Goal: Information Seeking & Learning: Learn about a topic

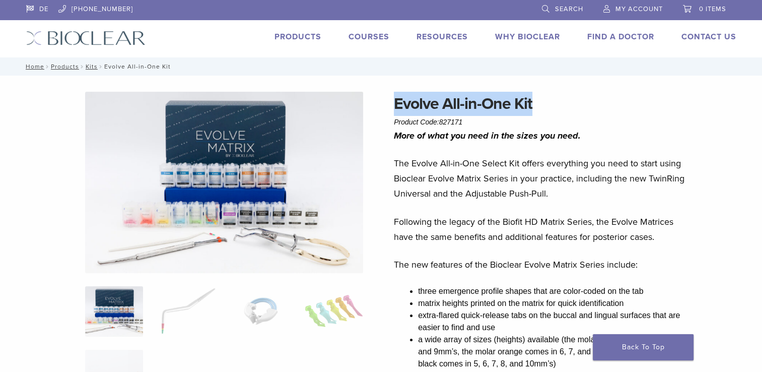
drag, startPoint x: 395, startPoint y: 104, endPoint x: 539, endPoint y: 106, distance: 144.1
click at [539, 106] on h1 "Evolve All-in-One Kit" at bounding box center [542, 104] width 296 height 24
drag, startPoint x: 539, startPoint y: 106, endPoint x: 516, endPoint y: 105, distance: 23.2
click at [308, 38] on link "Products" at bounding box center [298, 37] width 47 height 10
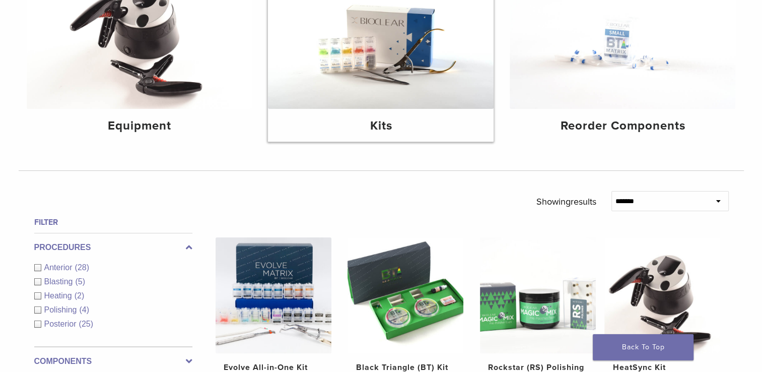
scroll to position [151, 0]
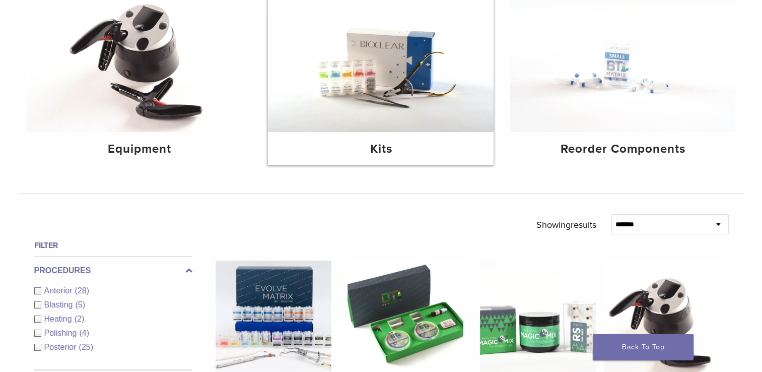
click at [329, 78] on img at bounding box center [381, 56] width 226 height 151
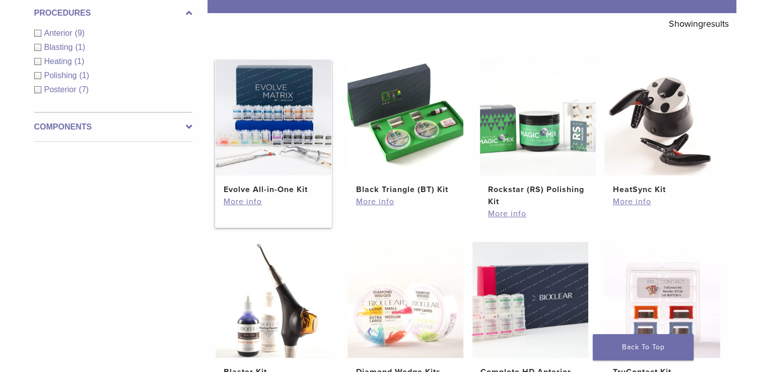
scroll to position [151, 0]
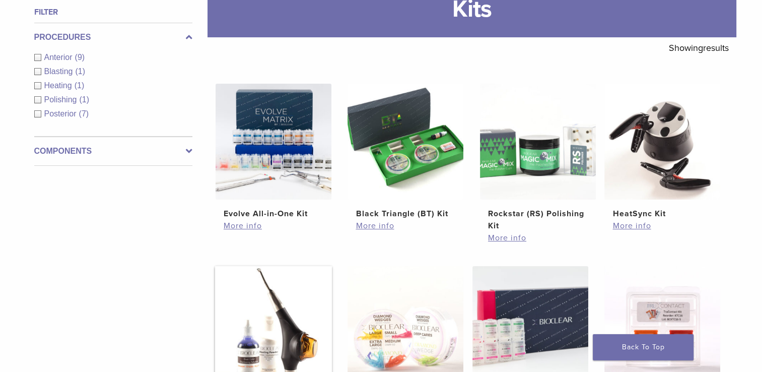
click at [295, 278] on img at bounding box center [274, 324] width 116 height 116
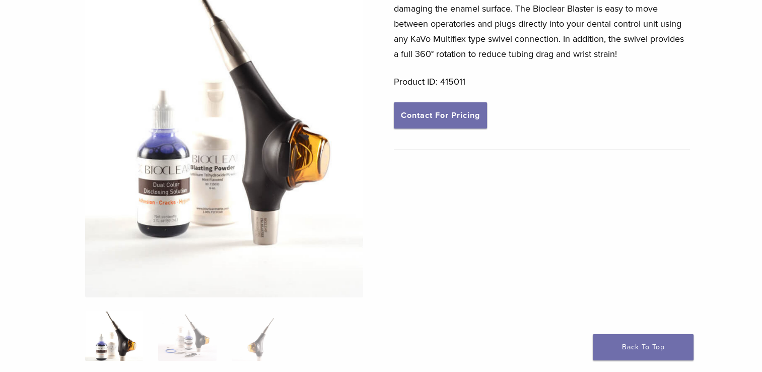
scroll to position [202, 0]
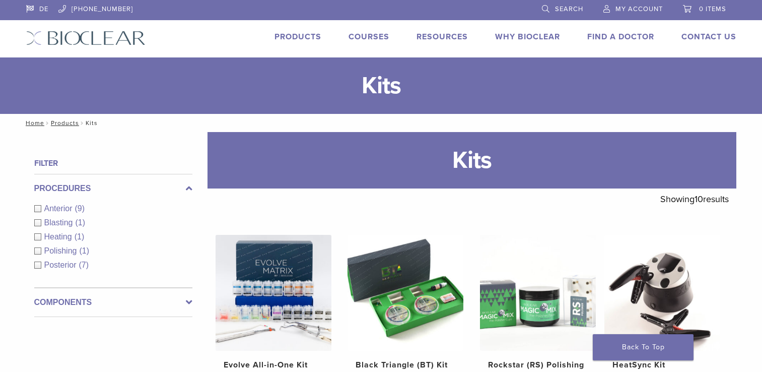
scroll to position [137, 0]
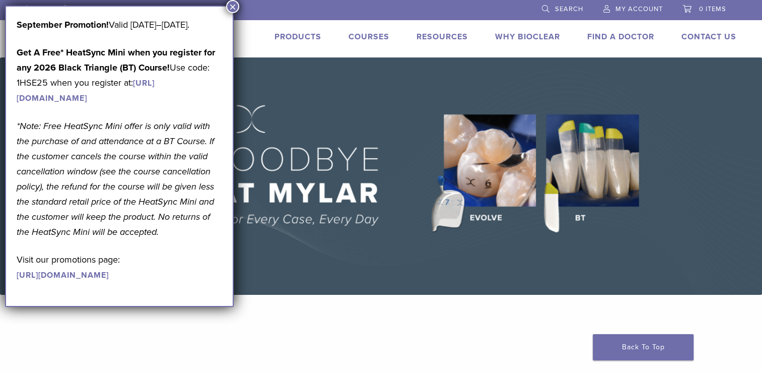
click at [240, 9] on li at bounding box center [335, 9] width 383 height 19
click at [232, 4] on button "×" at bounding box center [232, 6] width 13 height 13
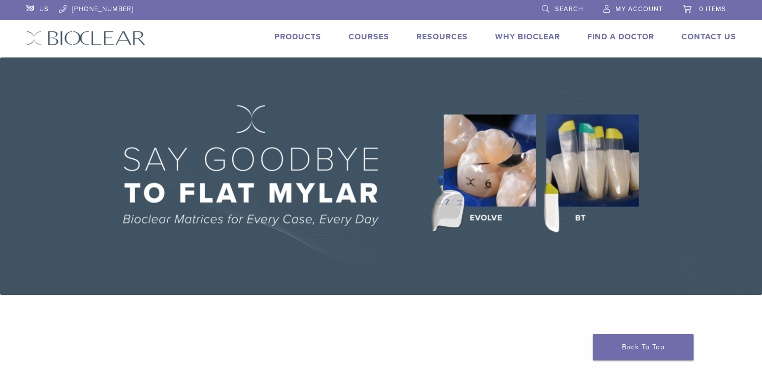
click at [36, 9] on link "US" at bounding box center [37, 7] width 23 height 15
click at [371, 36] on link "Courses" at bounding box center [369, 37] width 41 height 10
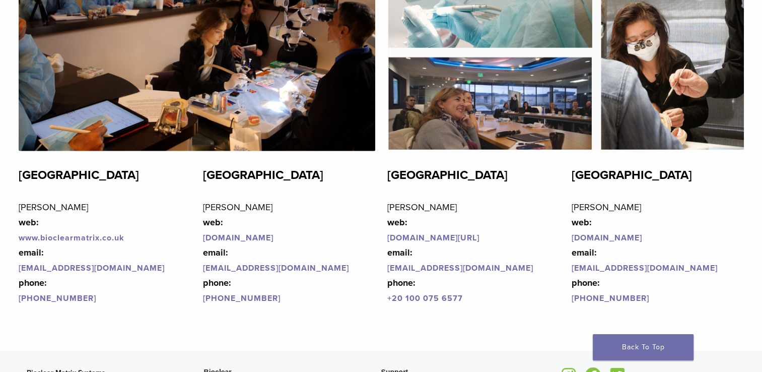
scroll to position [2217, 0]
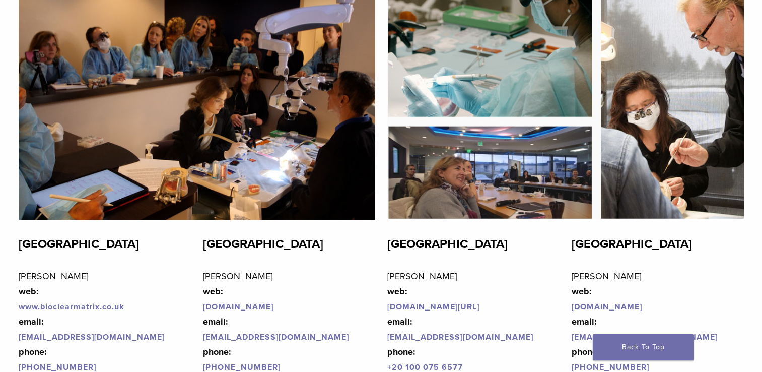
click at [512, 159] on img at bounding box center [565, 89] width 357 height 259
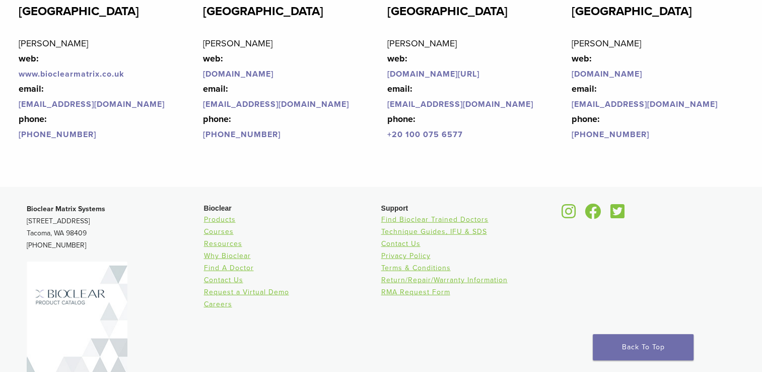
scroll to position [2418, 0]
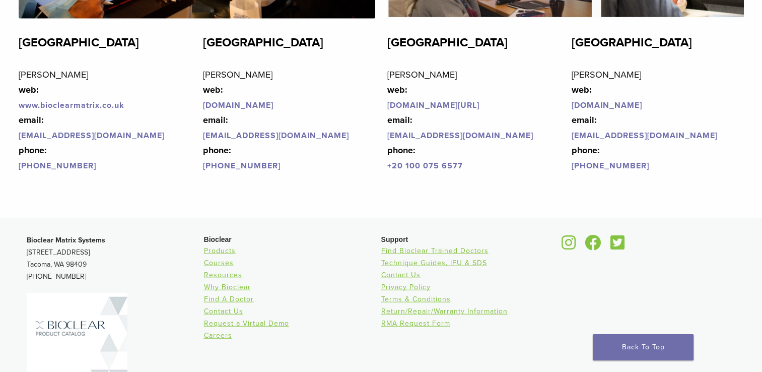
click at [614, 108] on link "[DOMAIN_NAME]" at bounding box center [607, 105] width 71 height 10
click at [620, 104] on link "[DOMAIN_NAME]" at bounding box center [607, 105] width 71 height 10
